Goal: Information Seeking & Learning: Learn about a topic

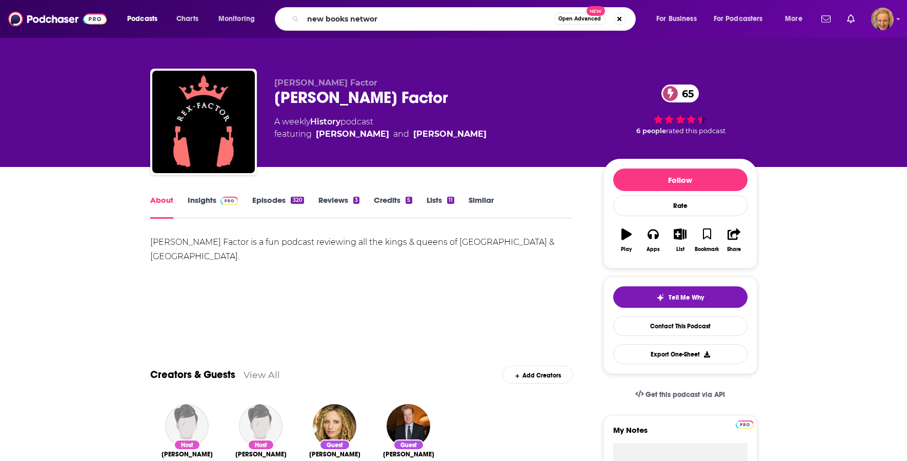
type input "new books network"
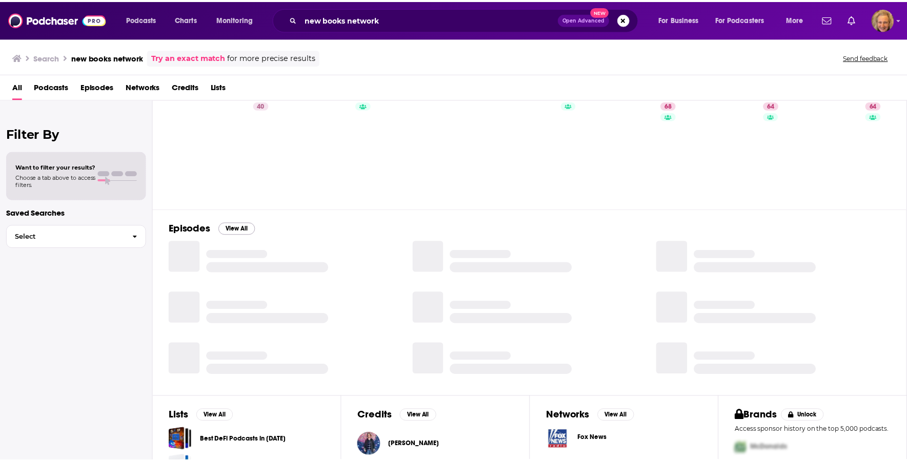
scroll to position [51, 0]
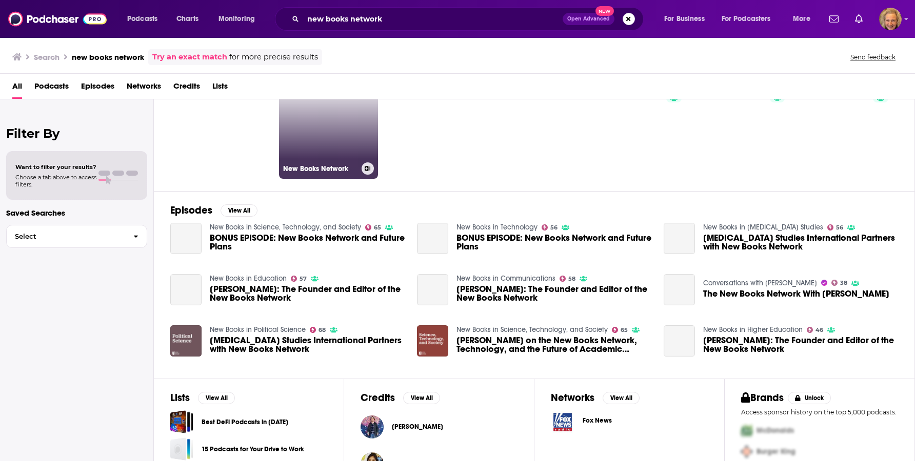
click at [317, 144] on link "New Books Network" at bounding box center [328, 128] width 99 height 99
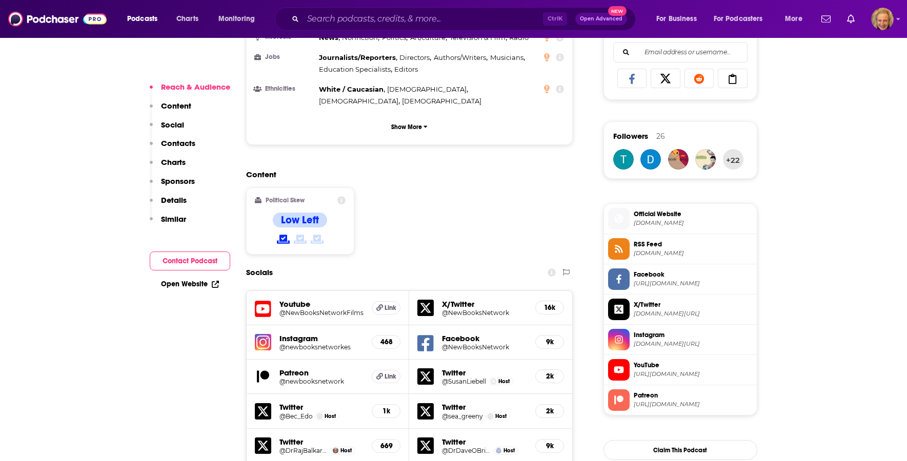
scroll to position [359, 0]
